Goal: Navigation & Orientation: Find specific page/section

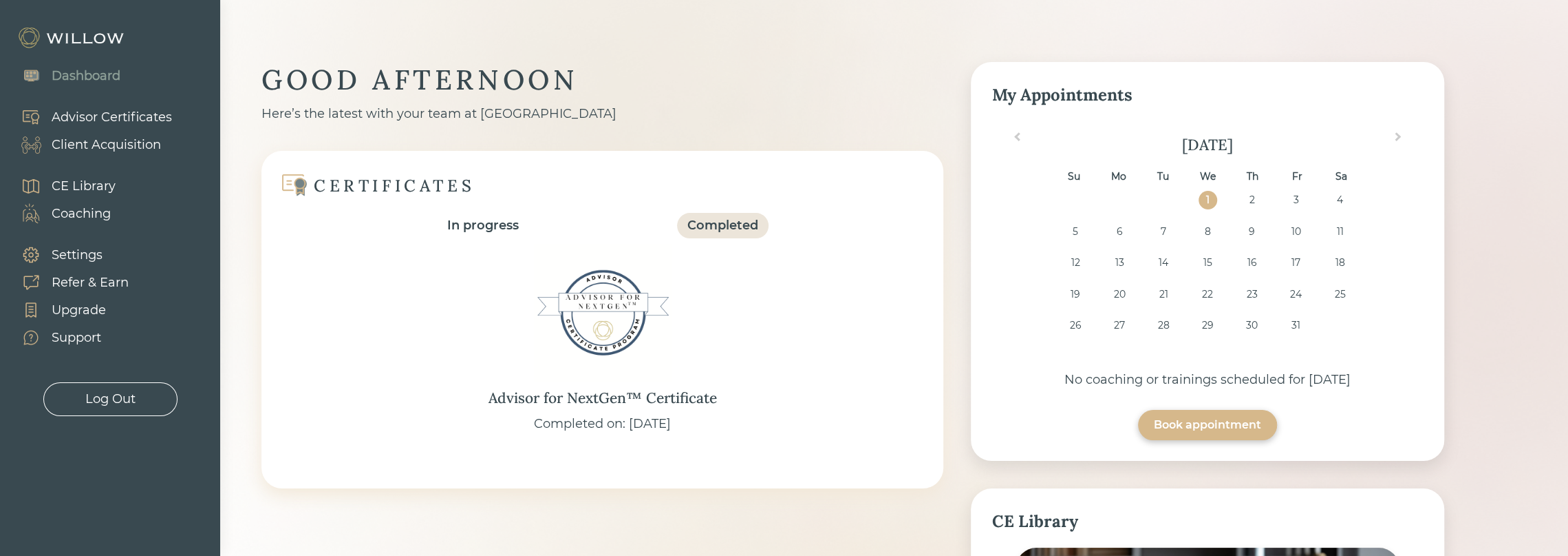
click at [153, 148] on div "Client Acquisition" at bounding box center [106, 145] width 110 height 19
